Goal: Transaction & Acquisition: Purchase product/service

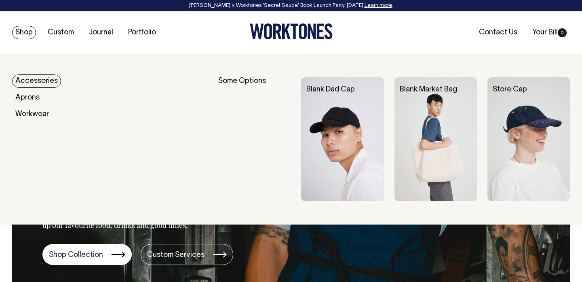
click at [29, 31] on link "Shop" at bounding box center [24, 32] width 24 height 13
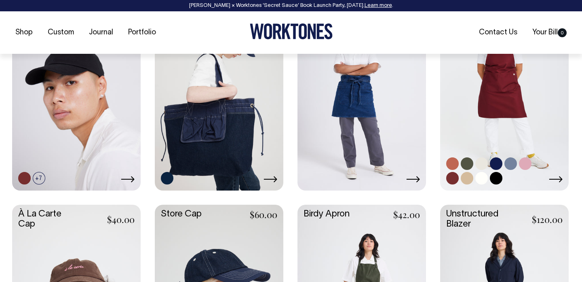
click at [507, 138] on link at bounding box center [504, 93] width 129 height 191
